Goal: Browse casually: Explore the website without a specific task or goal

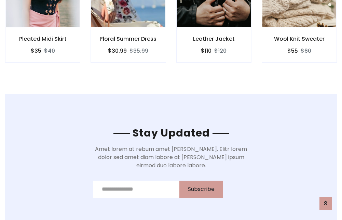
scroll to position [1029, 0]
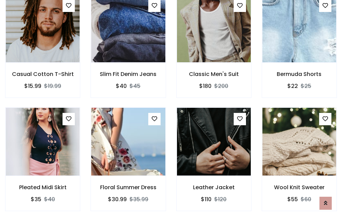
click at [171, 110] on div "Leather Jacket $110 $120" at bounding box center [213, 163] width 85 height 113
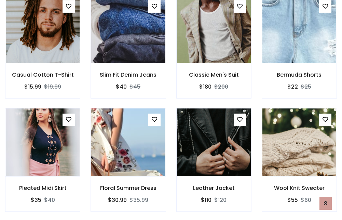
click at [171, 110] on div "Leather Jacket $110 $120" at bounding box center [213, 164] width 85 height 113
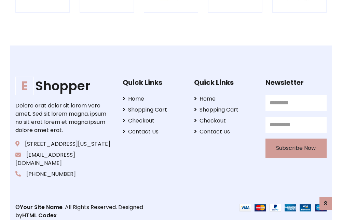
scroll to position [1301, 0]
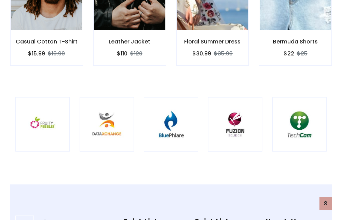
click at [171, 110] on img at bounding box center [170, 124] width 37 height 37
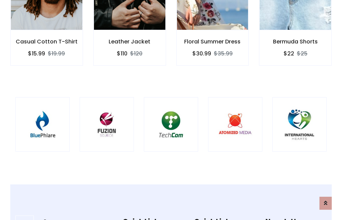
click at [171, 110] on img at bounding box center [170, 124] width 37 height 37
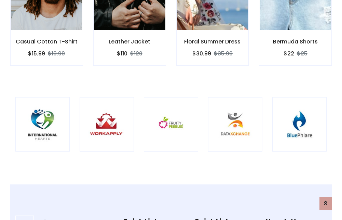
scroll to position [0, 0]
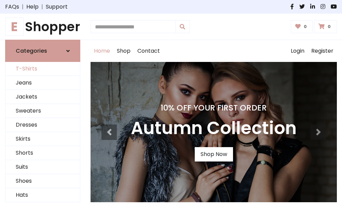
click at [43, 69] on link "T-Shirts" at bounding box center [42, 69] width 75 height 14
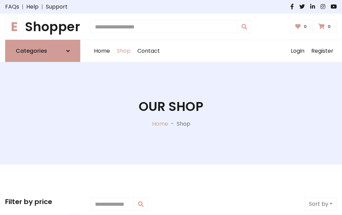
scroll to position [274, 0]
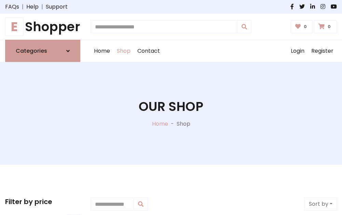
click at [43, 27] on h1 "E Shopper" at bounding box center [42, 26] width 75 height 15
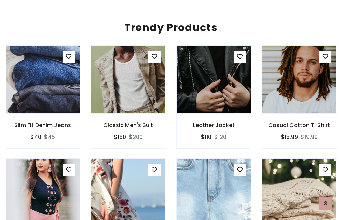
scroll to position [40, 0]
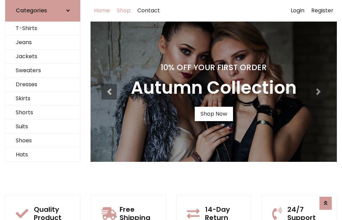
click at [124, 11] on link "Shop" at bounding box center [123, 11] width 21 height 22
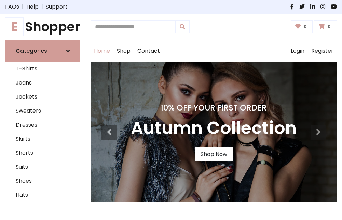
scroll to position [224, 0]
